Goal: Task Accomplishment & Management: Manage account settings

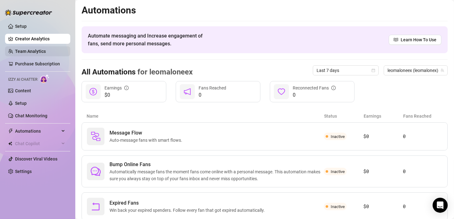
click at [26, 51] on link "Team Analytics" at bounding box center [30, 51] width 31 height 5
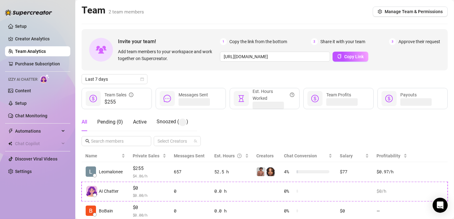
click at [33, 57] on ul "Setup Creator Analytics Team Analytics Purchase Subscription Izzy AI Chatter Co…" at bounding box center [37, 99] width 65 height 160
click at [37, 61] on link "Purchase Subscription" at bounding box center [37, 63] width 45 height 5
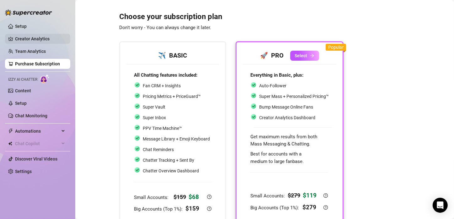
click at [39, 41] on link "Creator Analytics" at bounding box center [40, 39] width 50 height 10
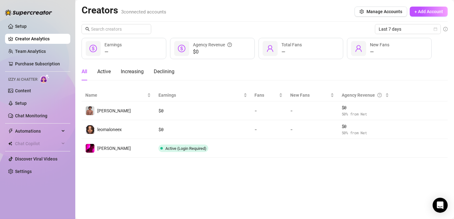
click at [44, 46] on ul "Setup Creator Analytics Team Analytics Purchase Subscription Izzy AI Chatter Co…" at bounding box center [37, 99] width 65 height 160
click at [45, 49] on link "Team Analytics" at bounding box center [30, 51] width 31 height 5
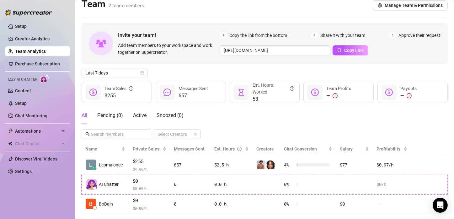
scroll to position [19, 0]
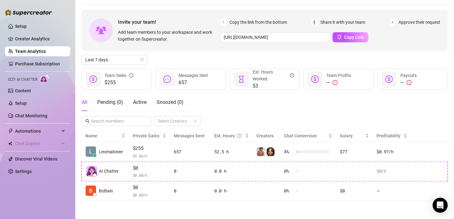
drag, startPoint x: 311, startPoint y: 18, endPoint x: 338, endPoint y: 29, distance: 29.1
click at [311, 21] on div "Invite your team! Add team members to your workspace and work together on Super…" at bounding box center [264, 30] width 366 height 41
click at [444, 202] on div "Open Intercom Messenger" at bounding box center [440, 205] width 17 height 17
